Goal: Information Seeking & Learning: Learn about a topic

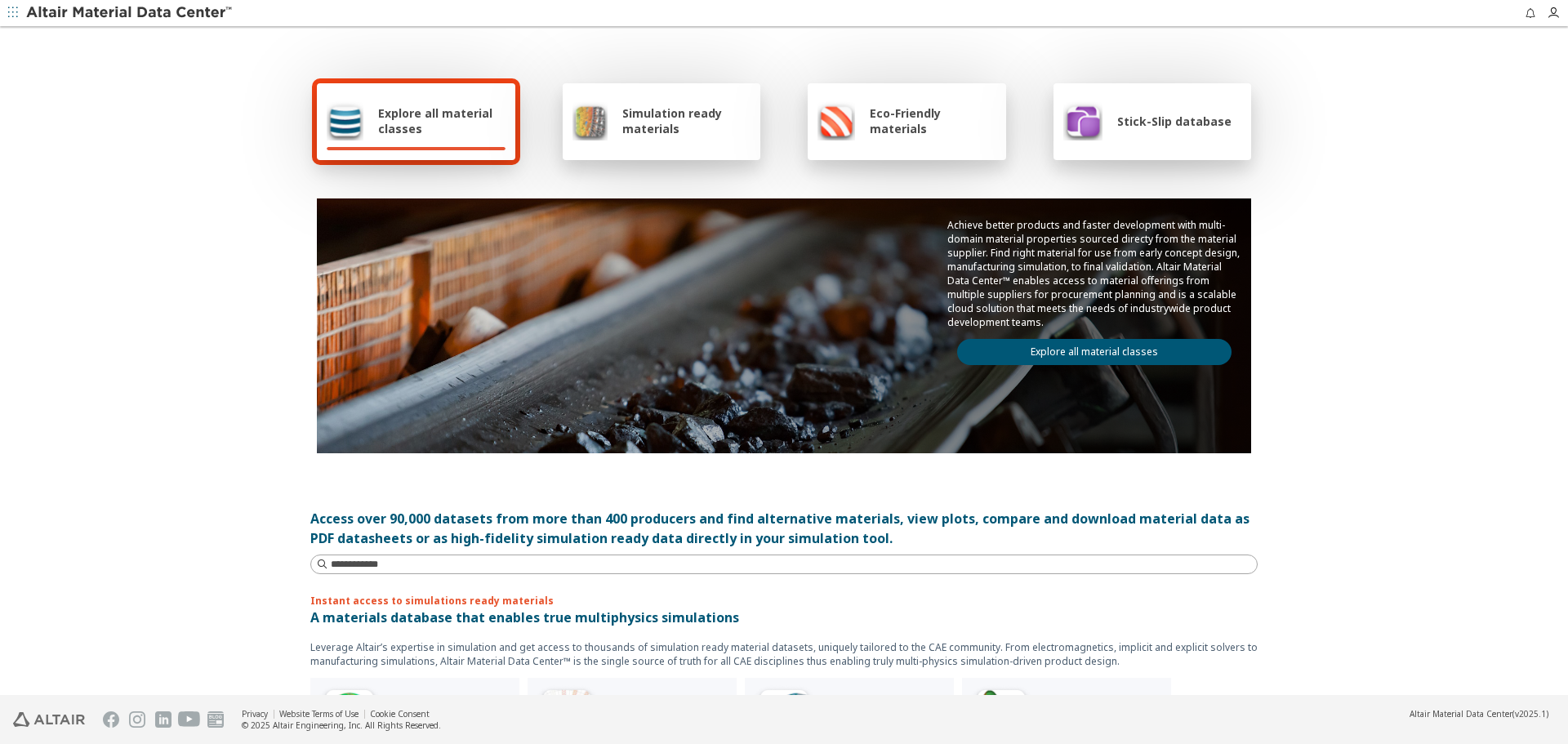
click at [1152, 360] on link "Explore all material classes" at bounding box center [1094, 352] width 274 height 26
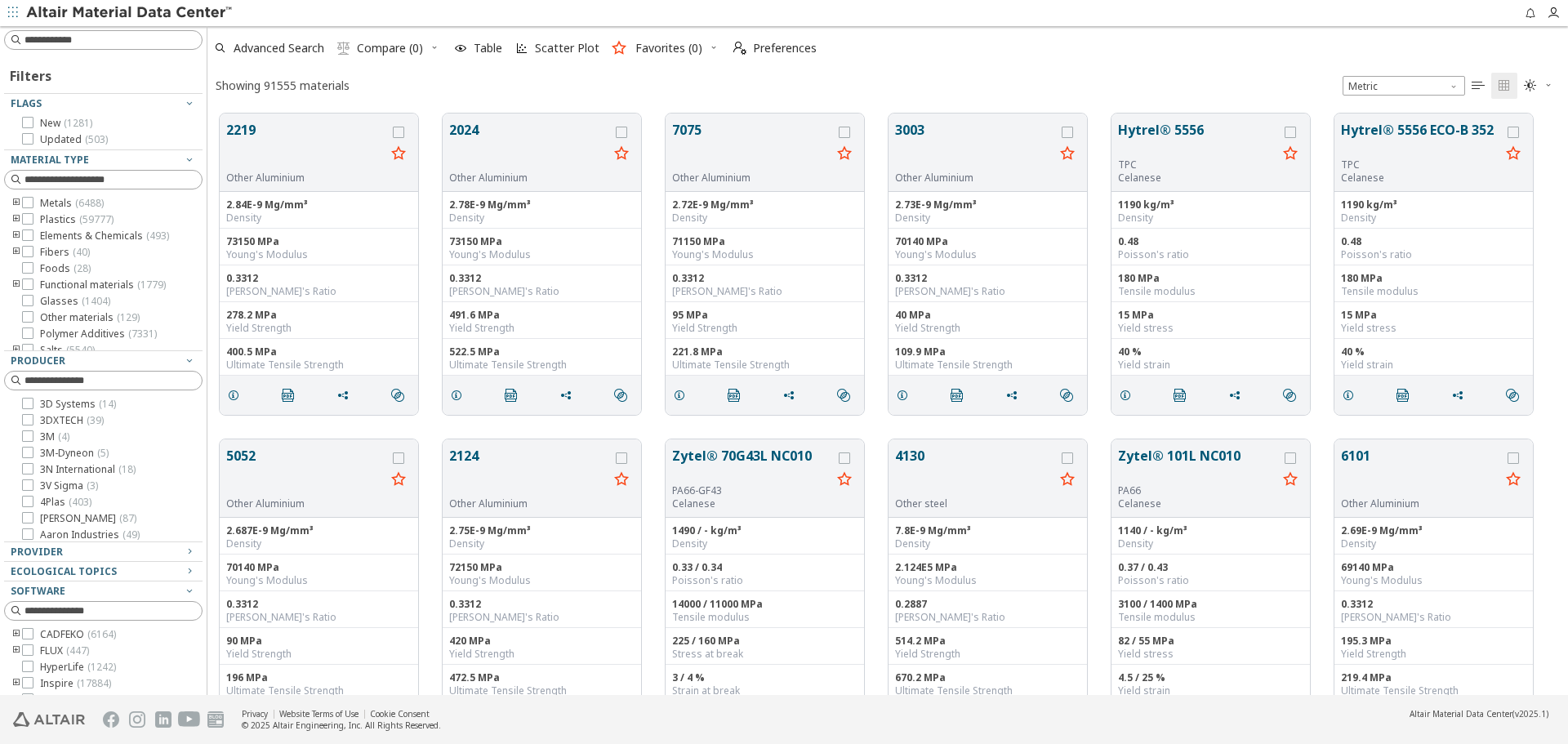
scroll to position [581, 1348]
click at [162, 43] on input at bounding box center [113, 40] width 177 height 17
paste input "**********"
type input "**********"
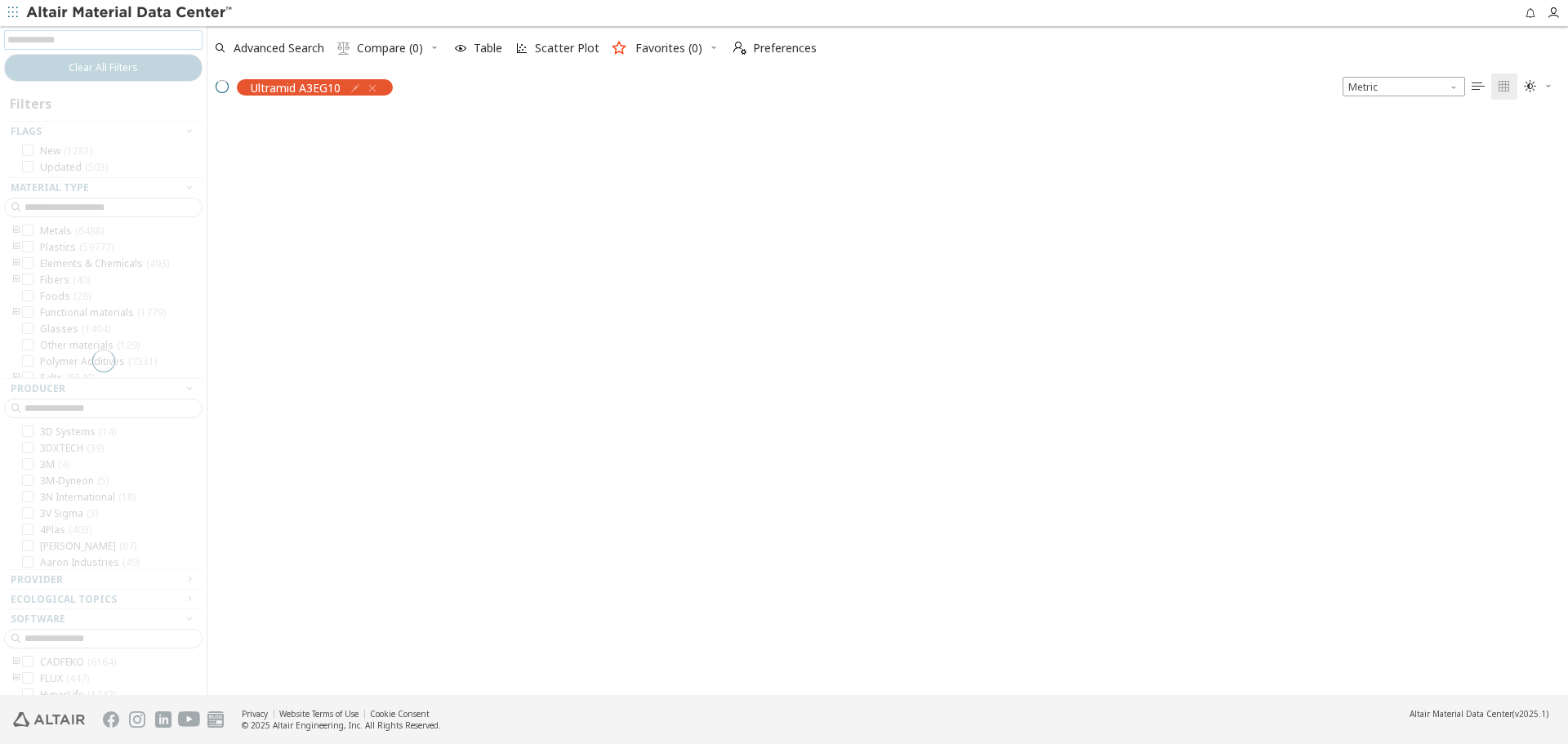
scroll to position [579, 1348]
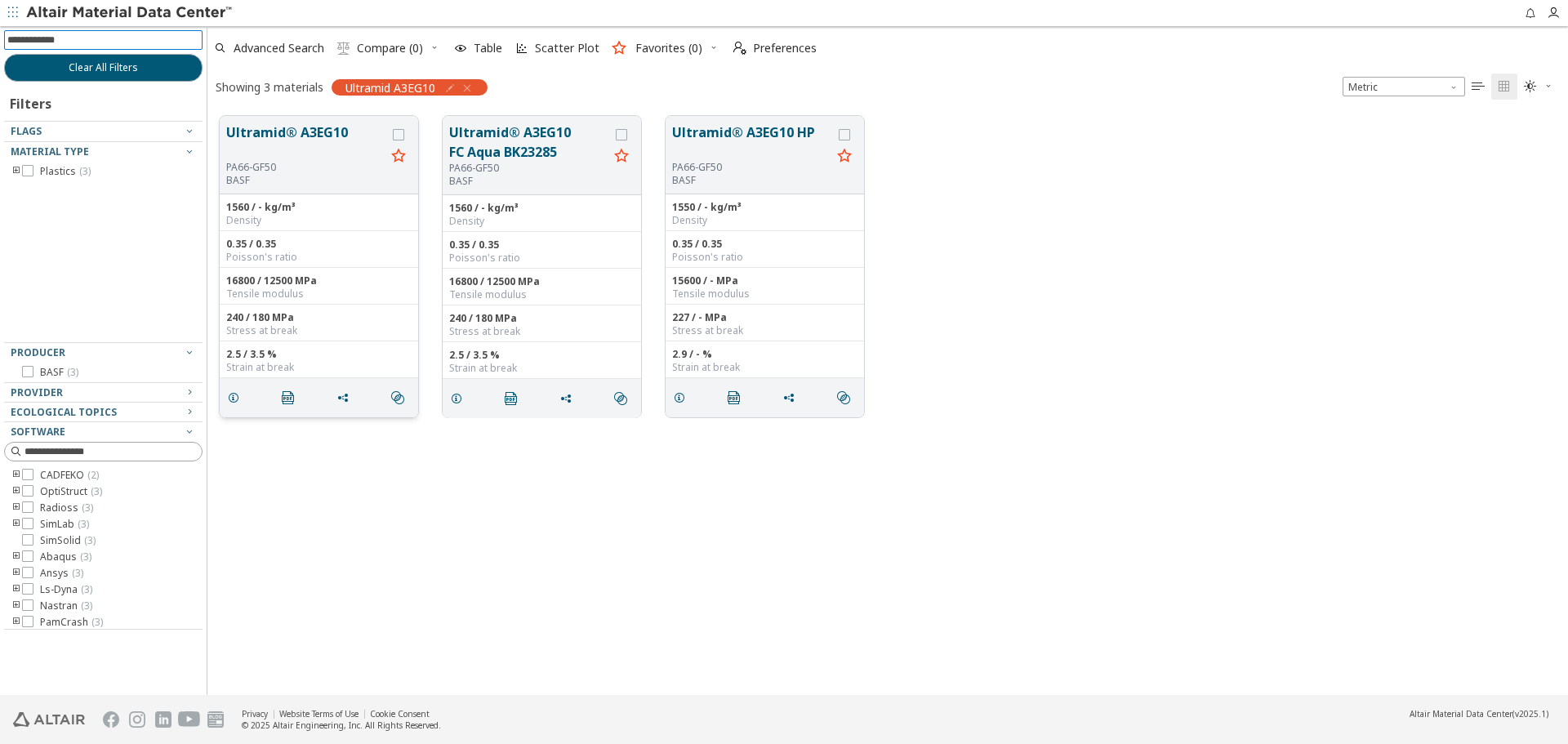
click at [314, 146] on button "Ultramid® A3EG10" at bounding box center [306, 142] width 160 height 38
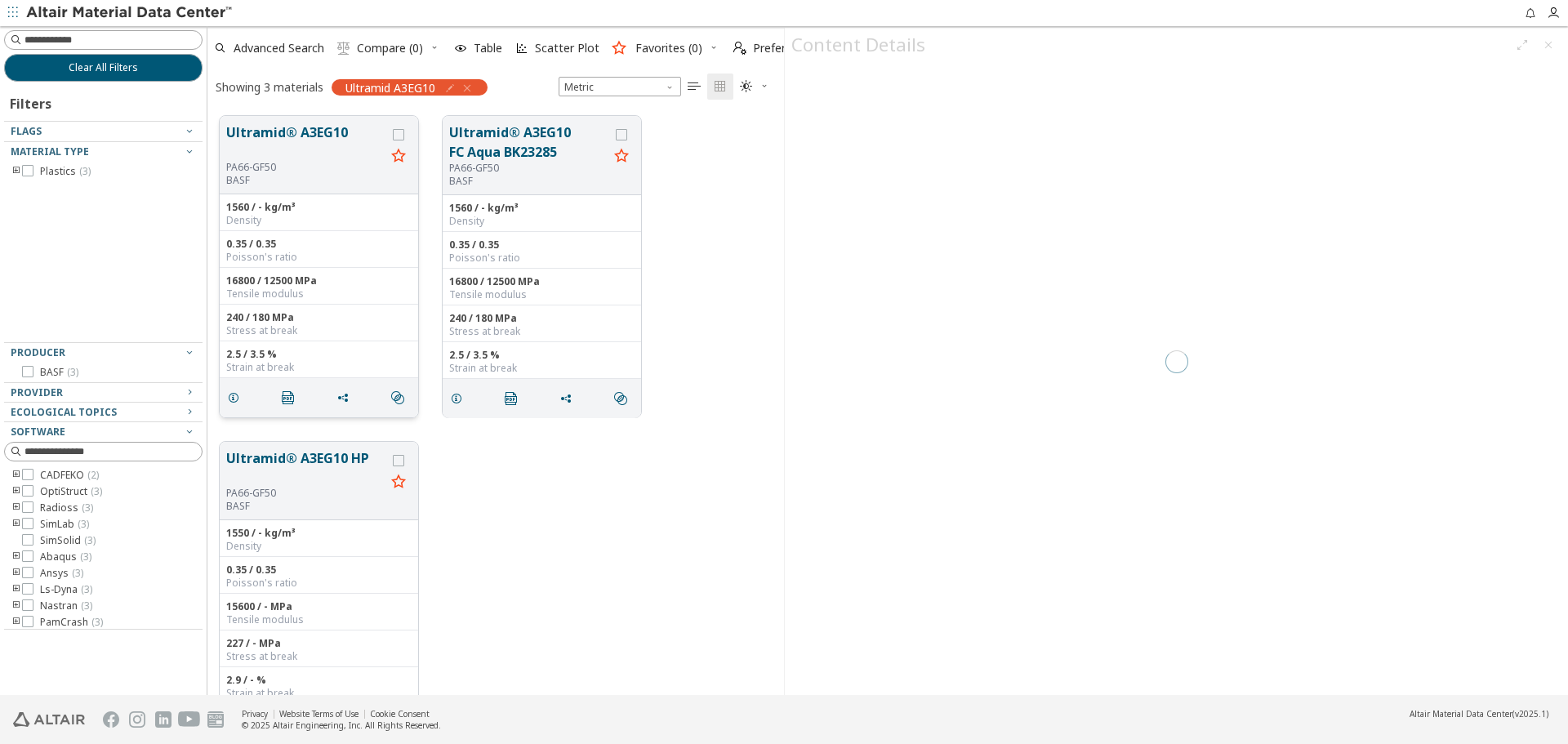
scroll to position [579, 565]
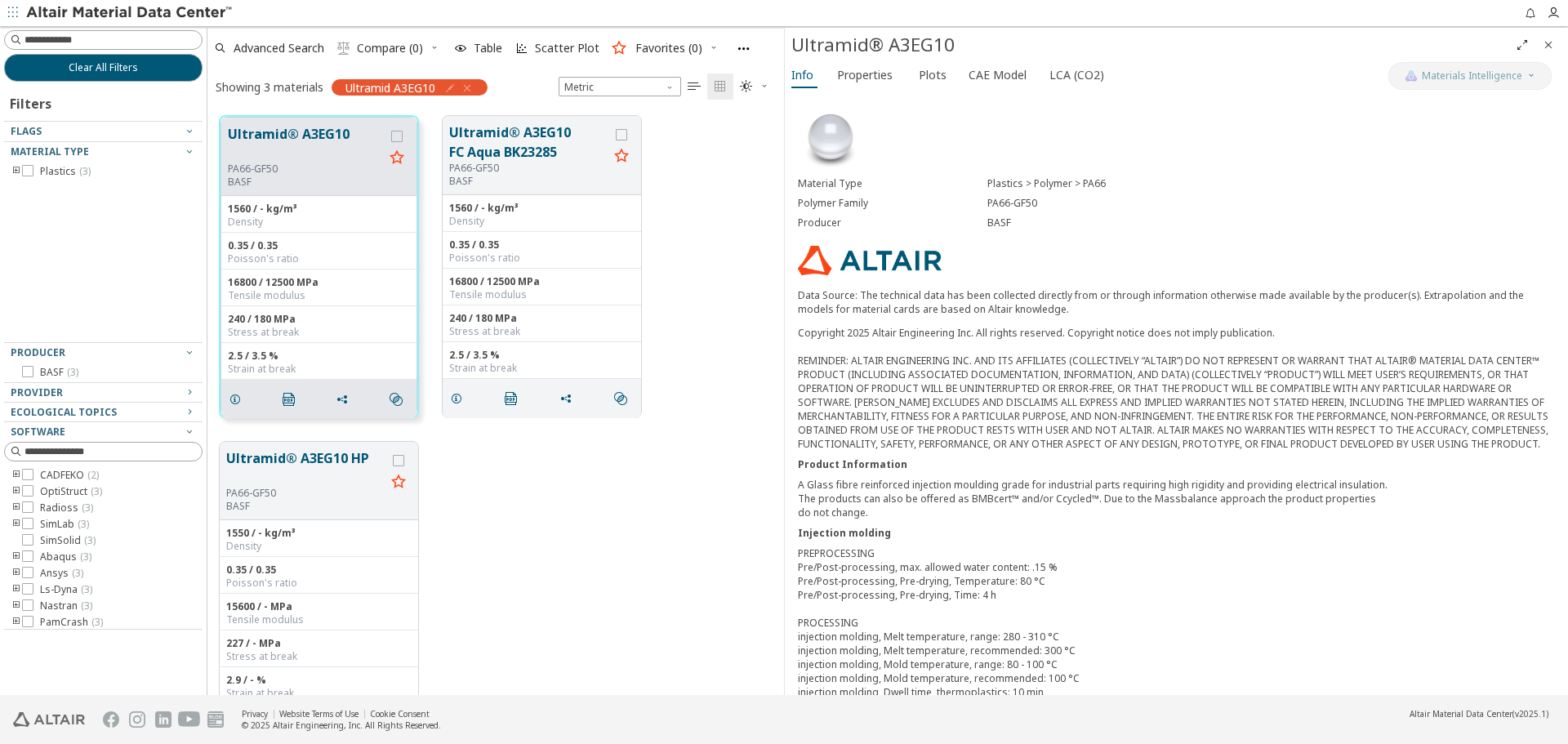
click at [864, 89] on div "Info Properties Plots CAE Model LCA (CO2)" at bounding box center [1086, 77] width 603 height 30
click at [927, 78] on span "Plots" at bounding box center [932, 74] width 28 height 26
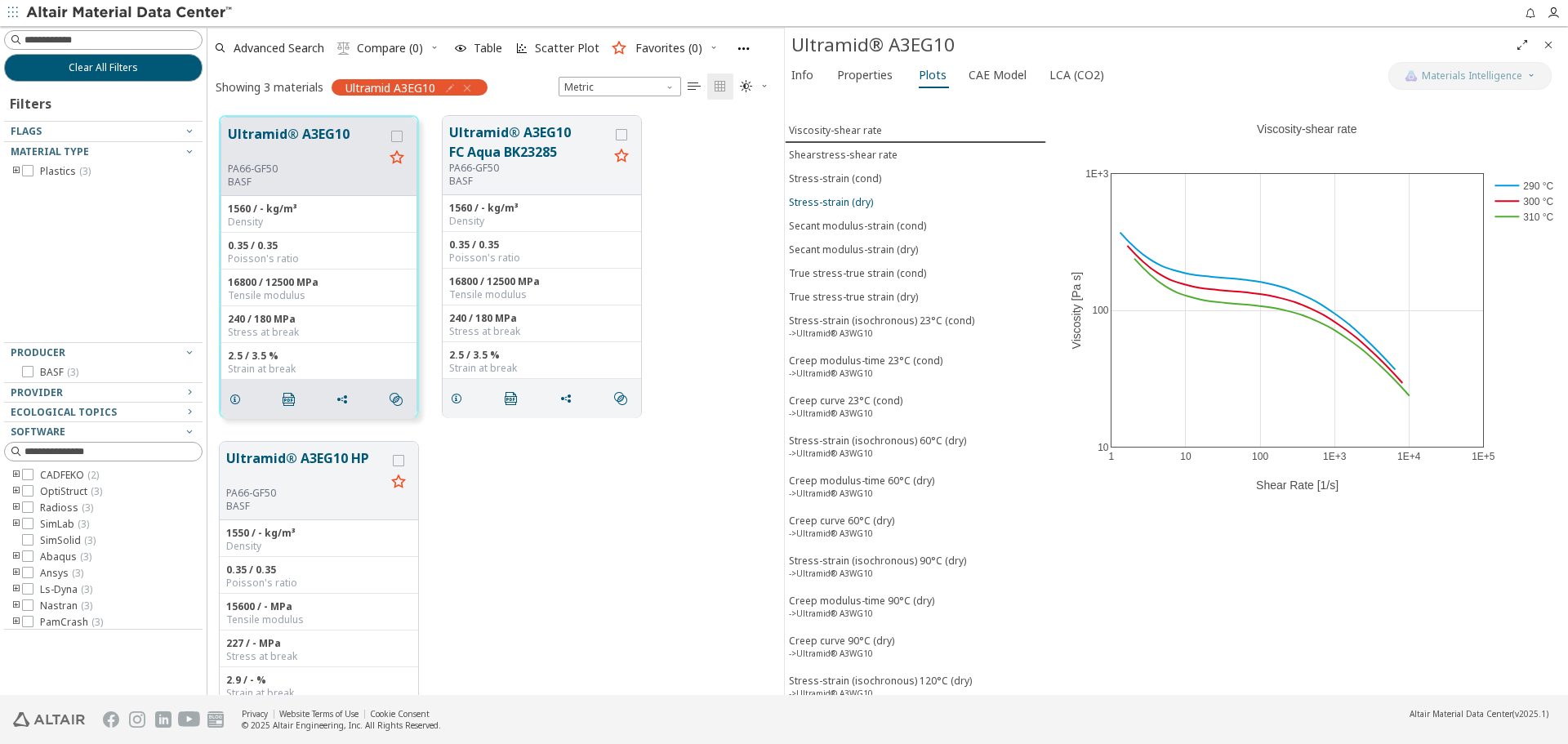
click at [879, 200] on span "Stress-strain (dry)" at bounding box center [915, 202] width 253 height 14
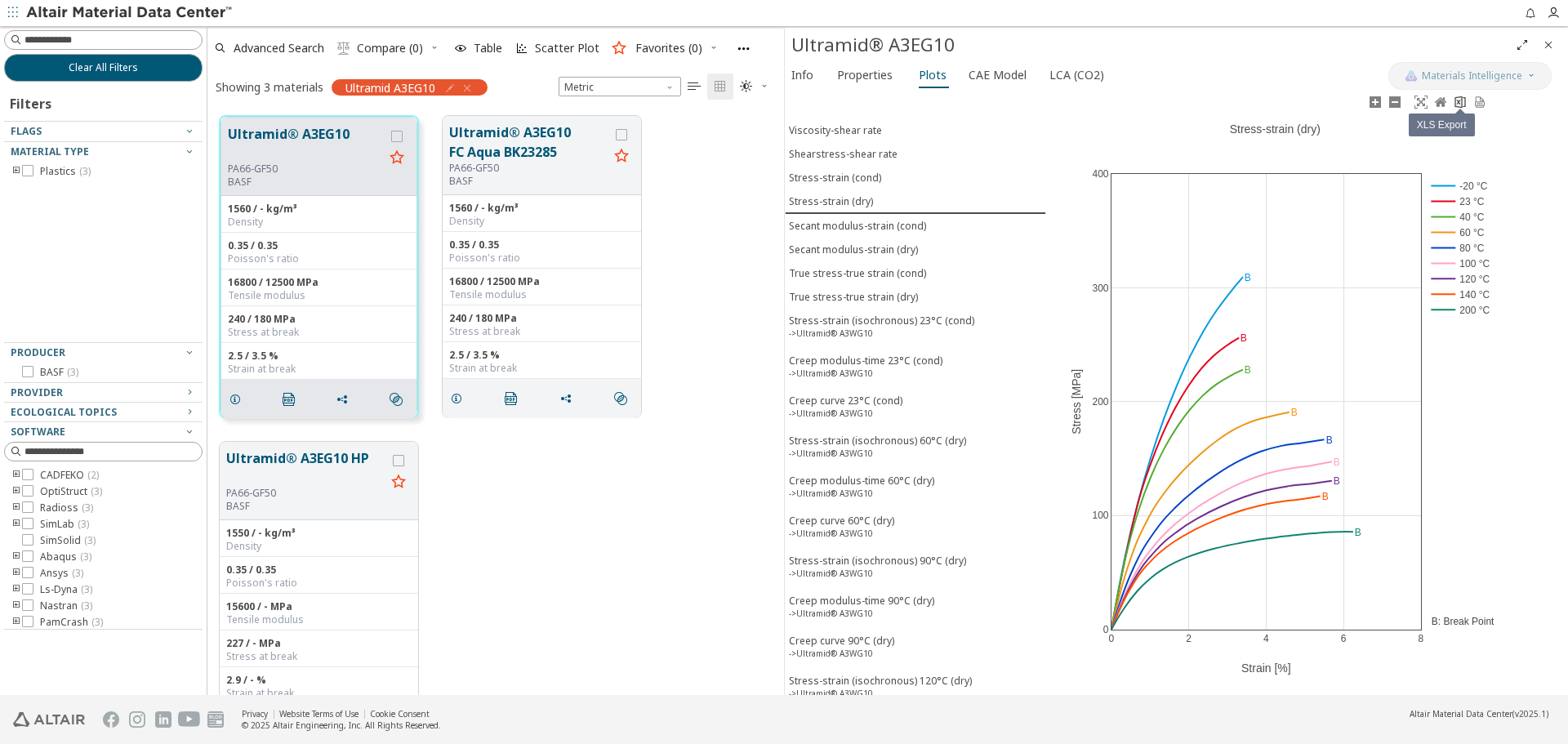
click at [1465, 104] on icon at bounding box center [1459, 101] width 11 height 13
